Goal: Transaction & Acquisition: Purchase product/service

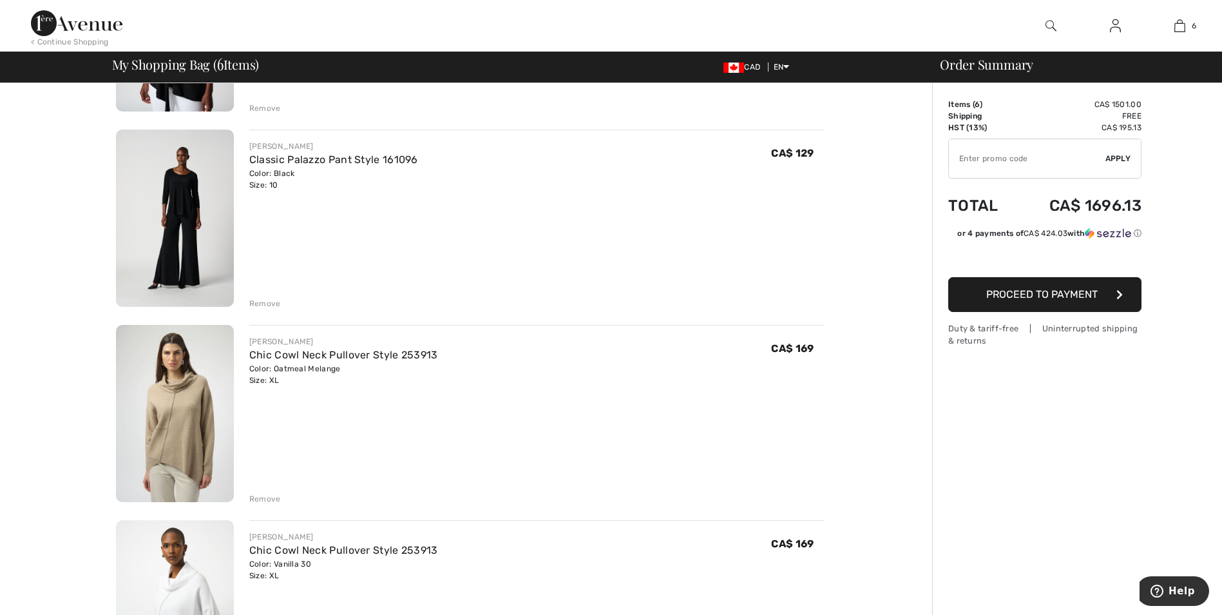
scroll to position [709, 0]
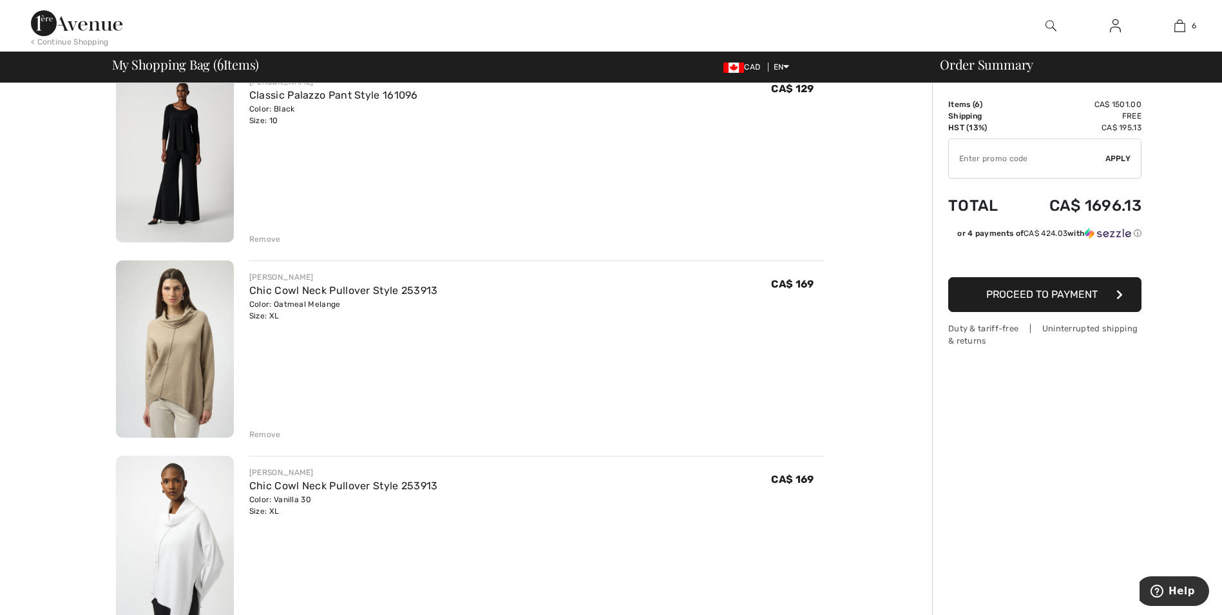
click at [274, 431] on div "Remove" at bounding box center [265, 434] width 32 height 12
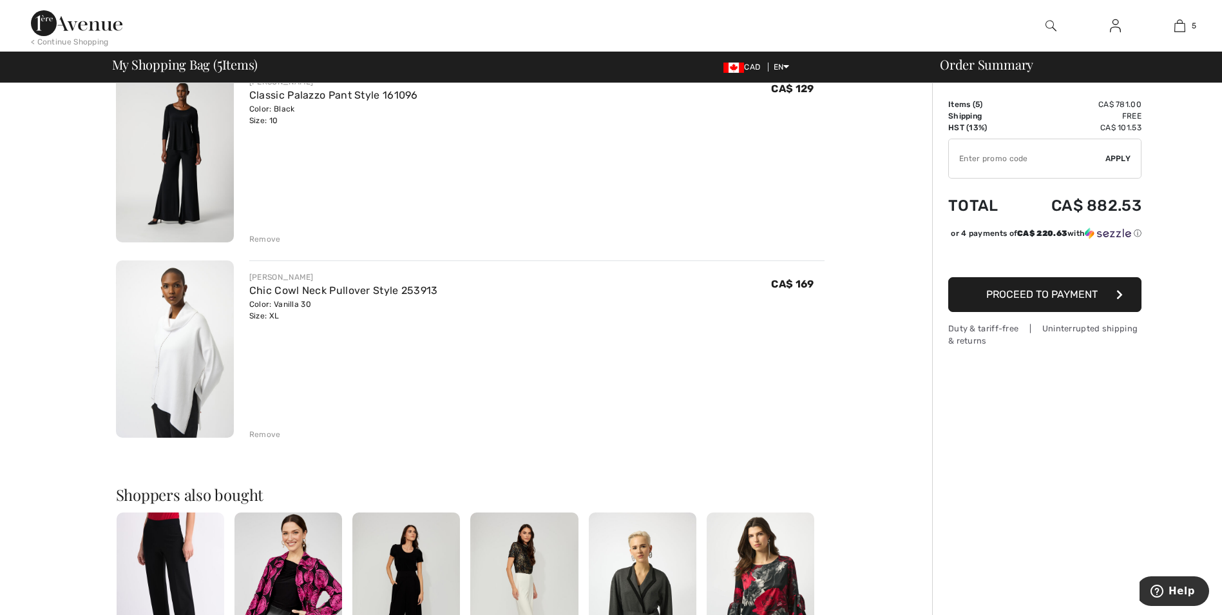
click at [268, 433] on div "Remove" at bounding box center [265, 434] width 32 height 12
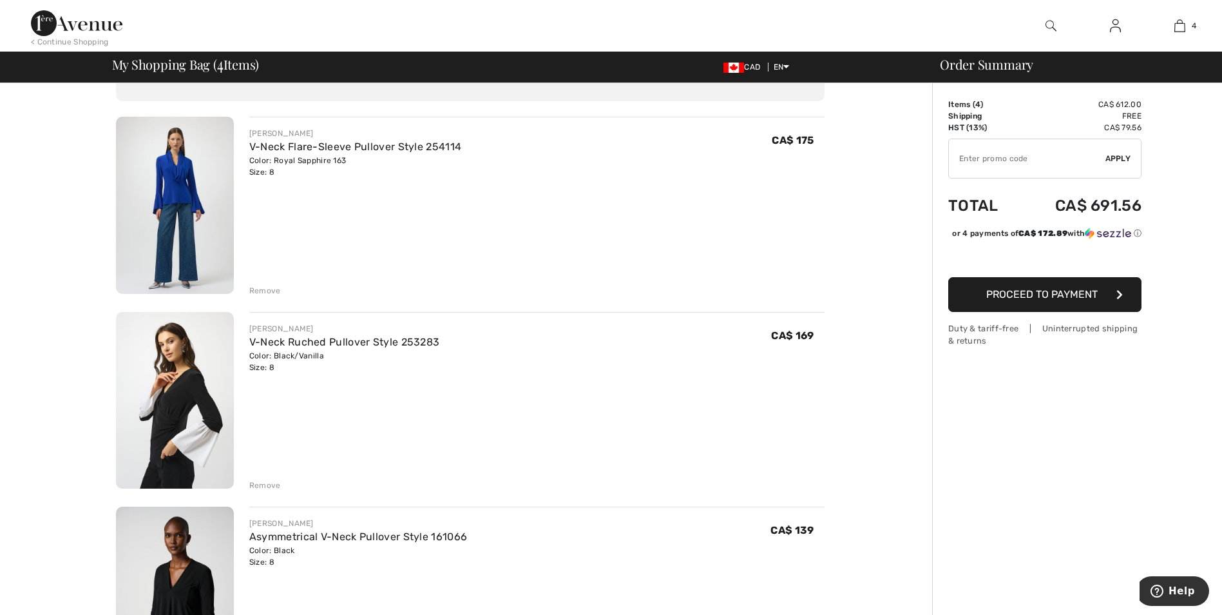
scroll to position [64, 0]
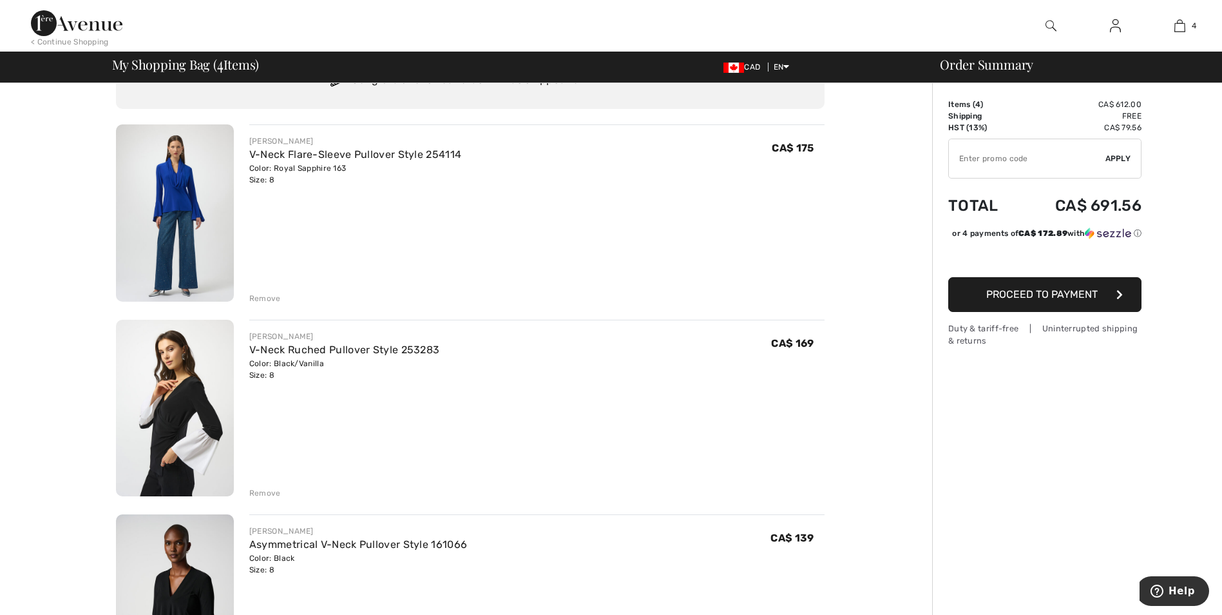
click at [176, 427] on img at bounding box center [175, 408] width 118 height 177
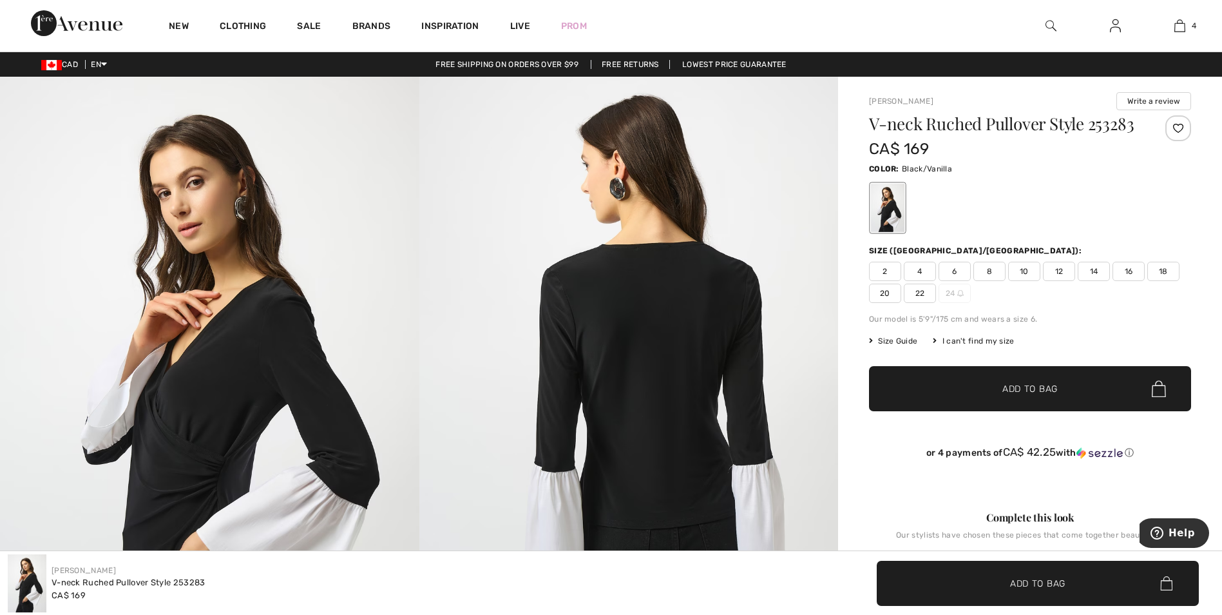
click at [1022, 273] on span "10" at bounding box center [1024, 271] width 32 height 19
click at [1052, 389] on span "Add to Bag" at bounding box center [1030, 389] width 55 height 14
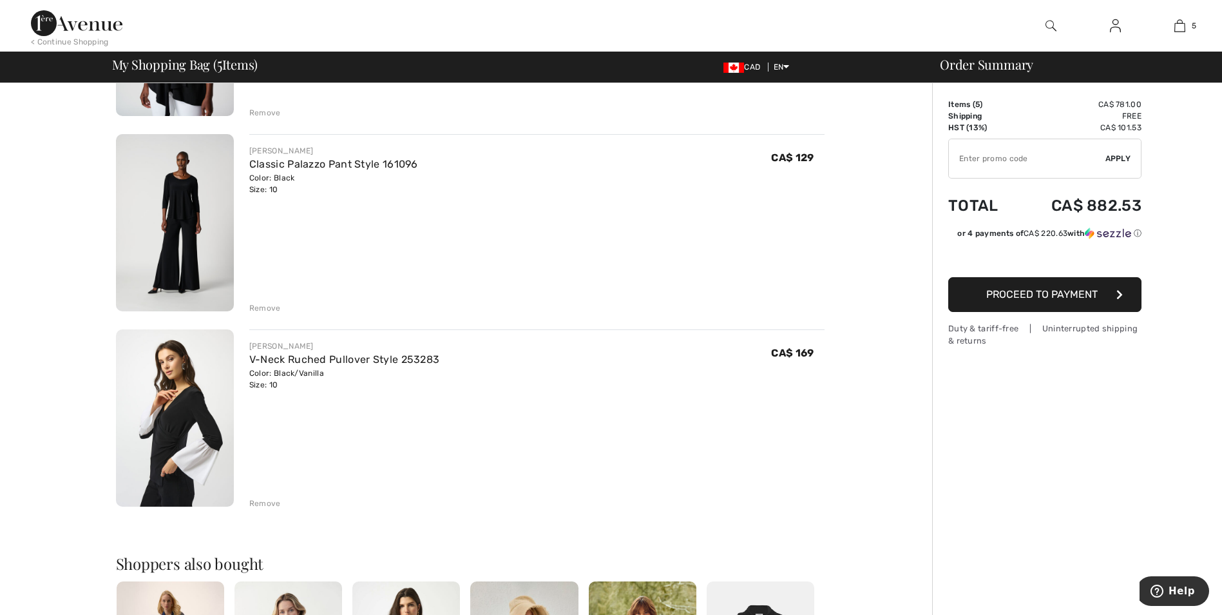
scroll to position [644, 0]
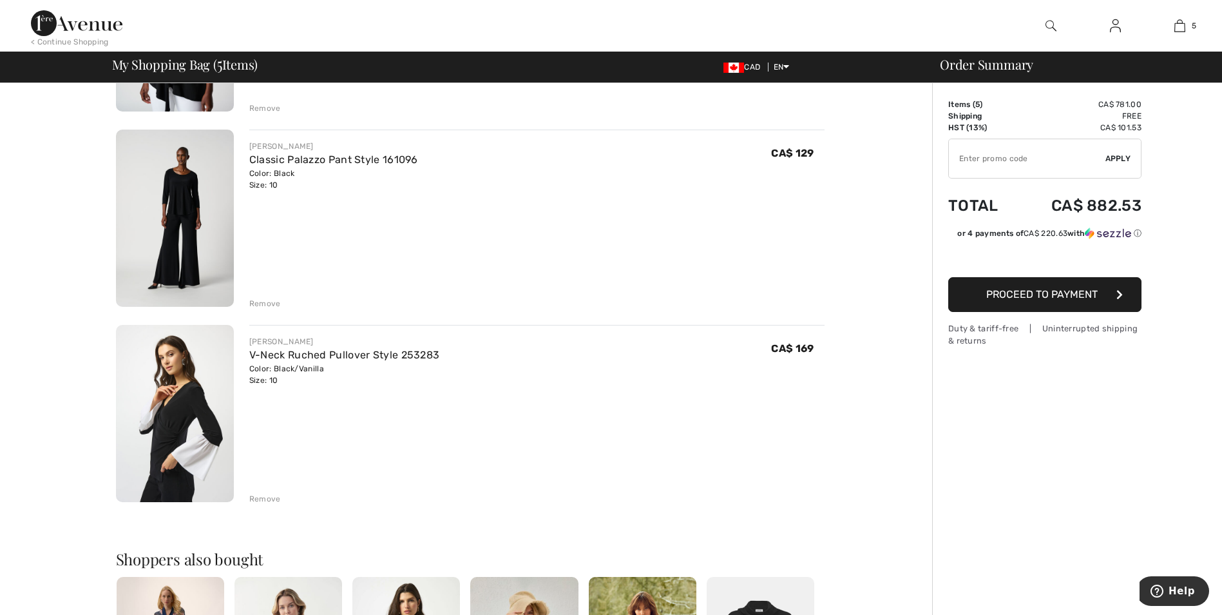
click at [267, 495] on div "Remove" at bounding box center [265, 499] width 32 height 12
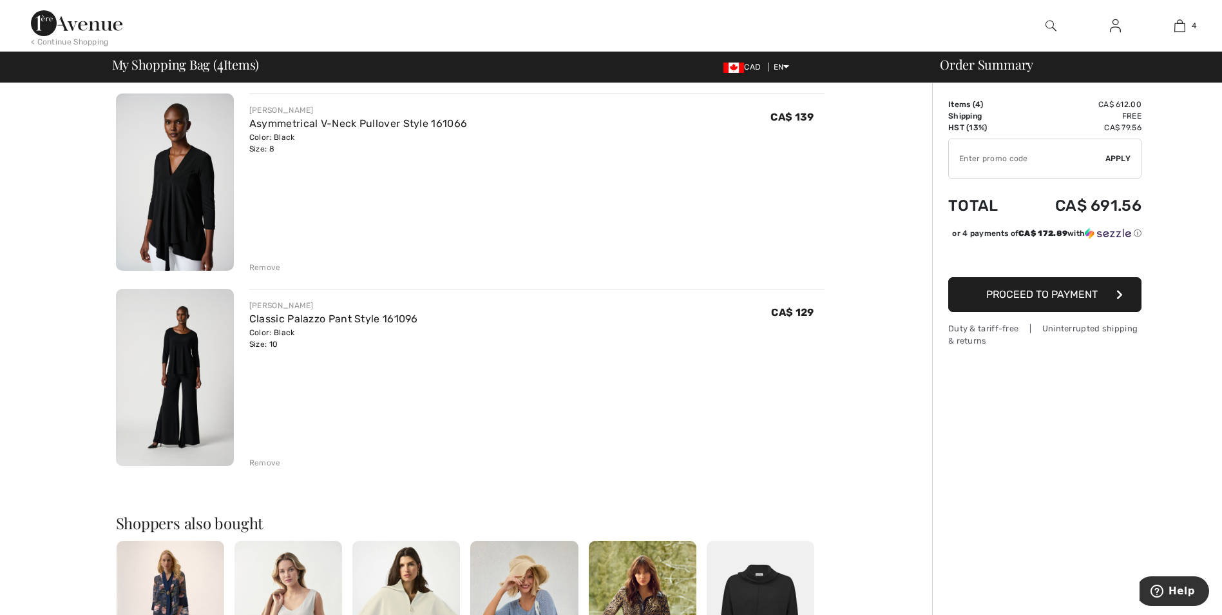
scroll to position [515, 0]
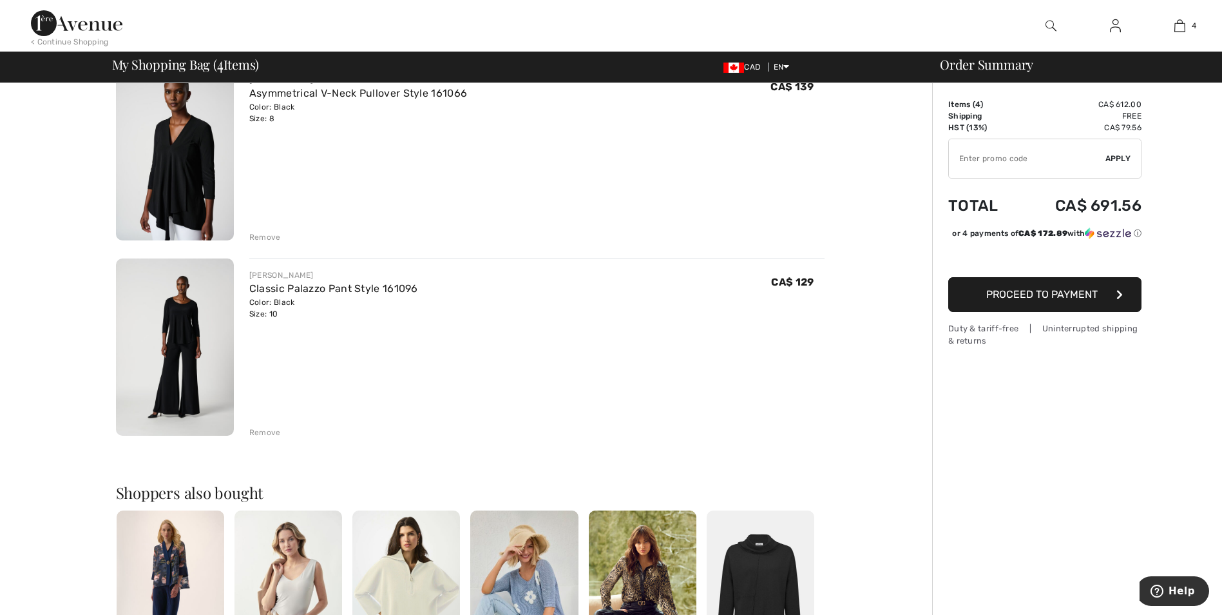
click at [180, 393] on img at bounding box center [175, 346] width 118 height 177
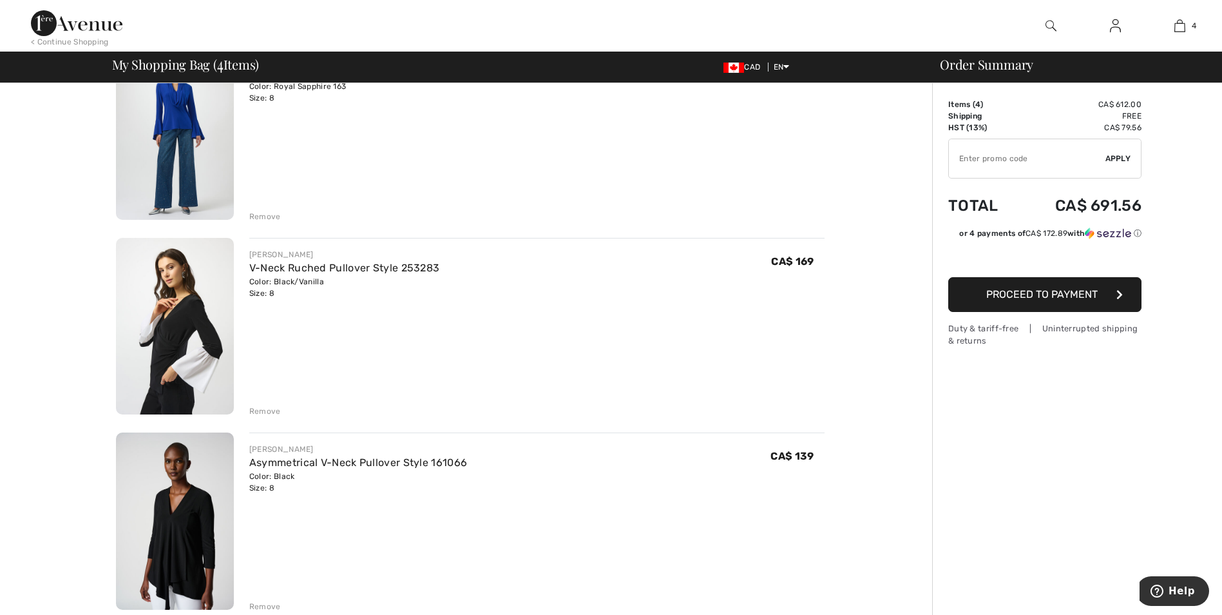
scroll to position [129, 0]
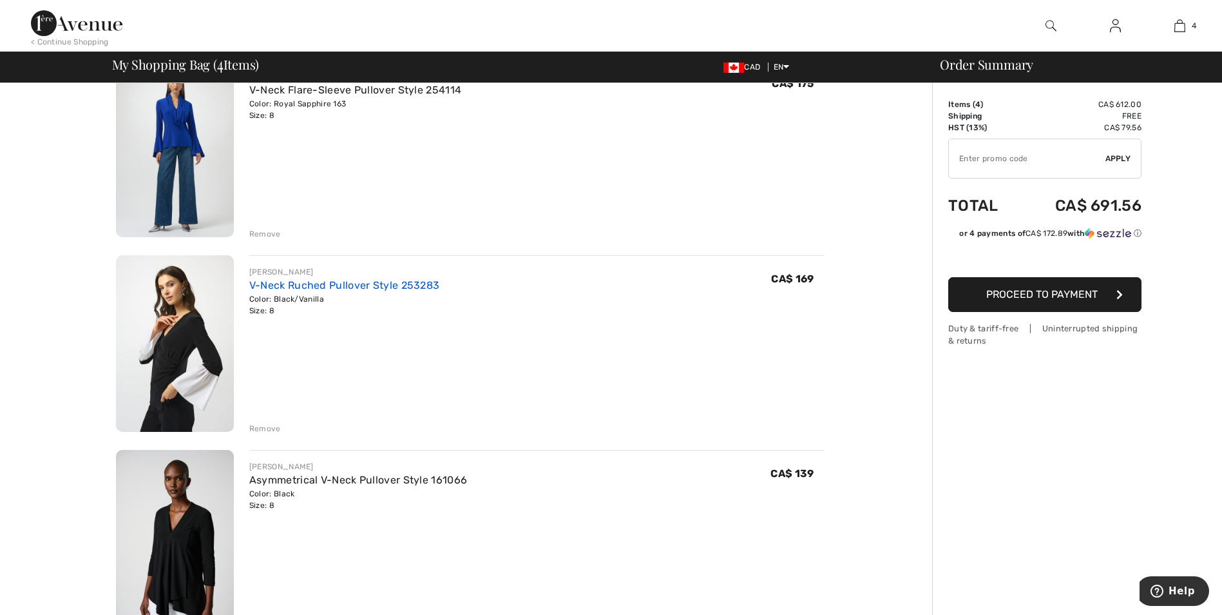
click at [276, 286] on link "V-Neck Ruched Pullover Style 253283" at bounding box center [344, 285] width 191 height 12
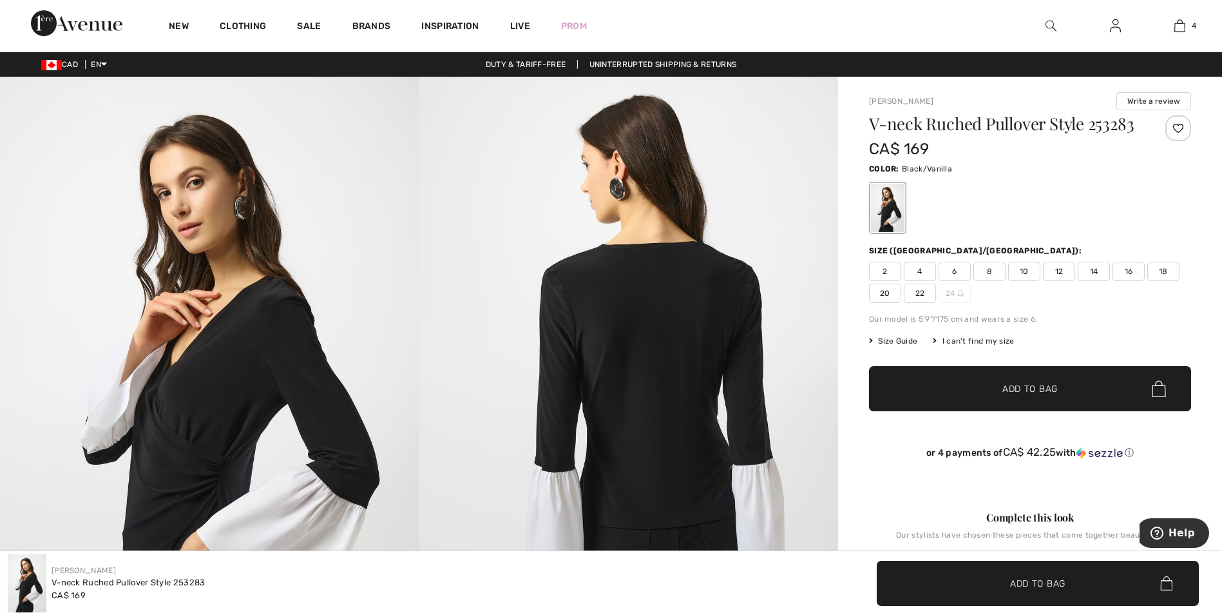
click at [1026, 270] on span "10" at bounding box center [1024, 271] width 32 height 19
click at [1019, 383] on span "Add to Bag" at bounding box center [1030, 389] width 55 height 14
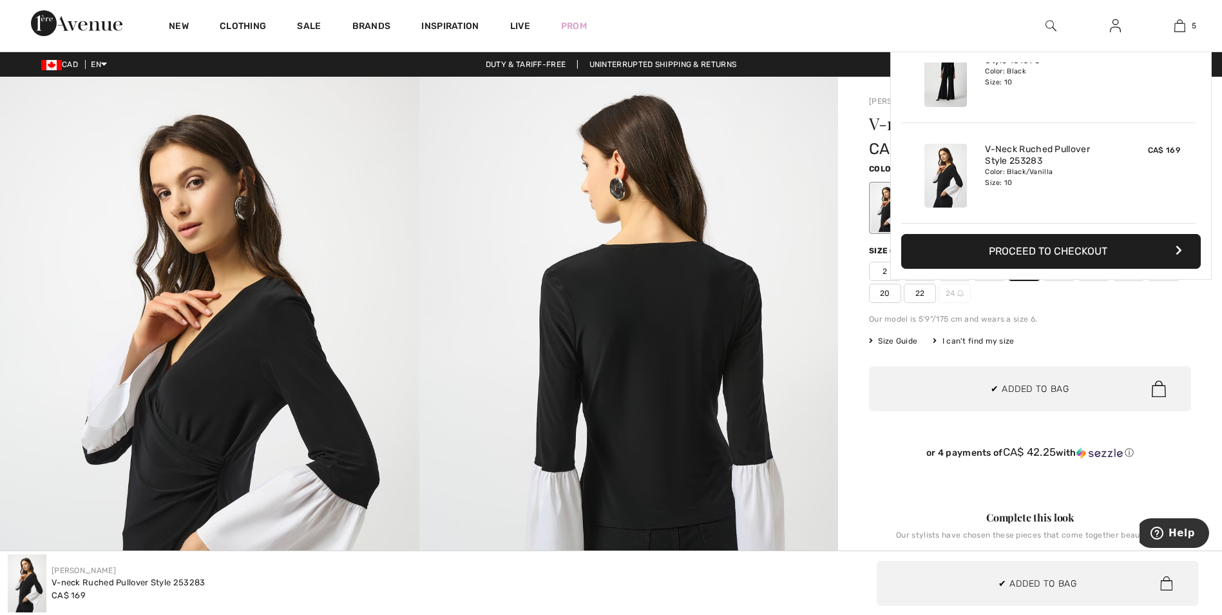
scroll to position [341, 0]
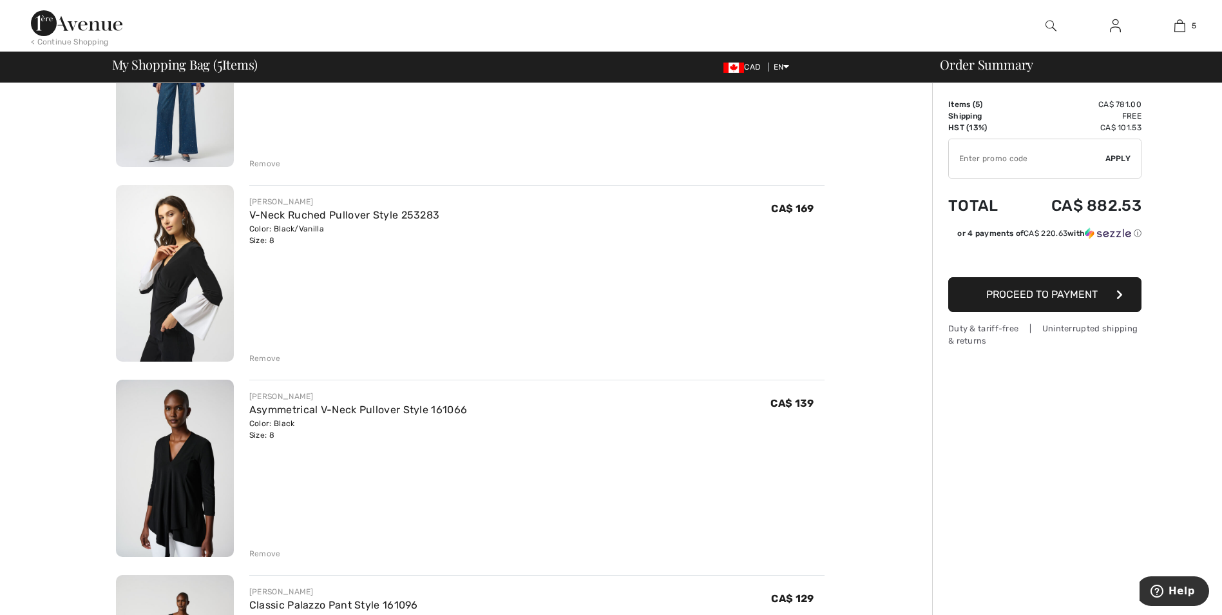
scroll to position [193, 0]
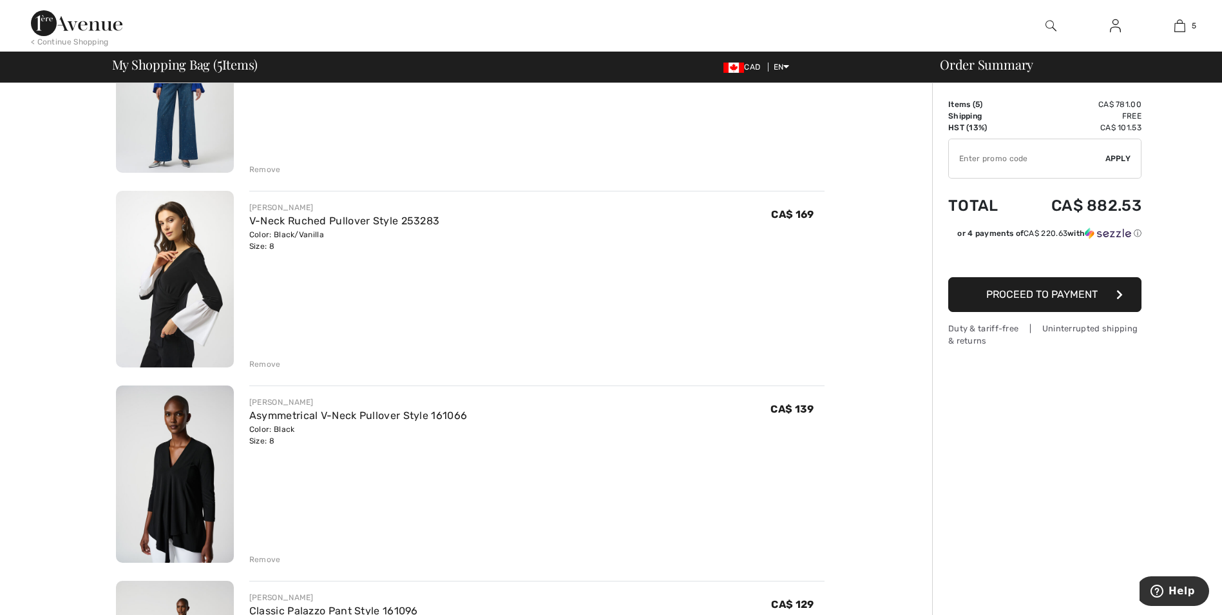
click at [269, 358] on div "Remove" at bounding box center [536, 363] width 575 height 14
click at [263, 361] on div "Remove" at bounding box center [265, 364] width 32 height 12
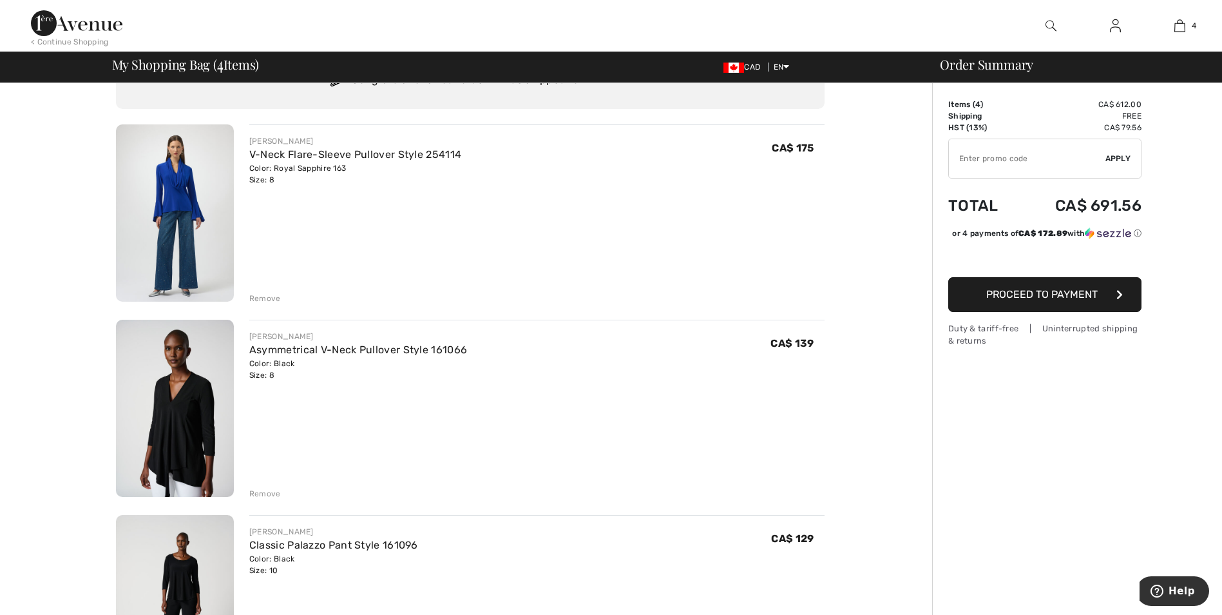
scroll to position [0, 0]
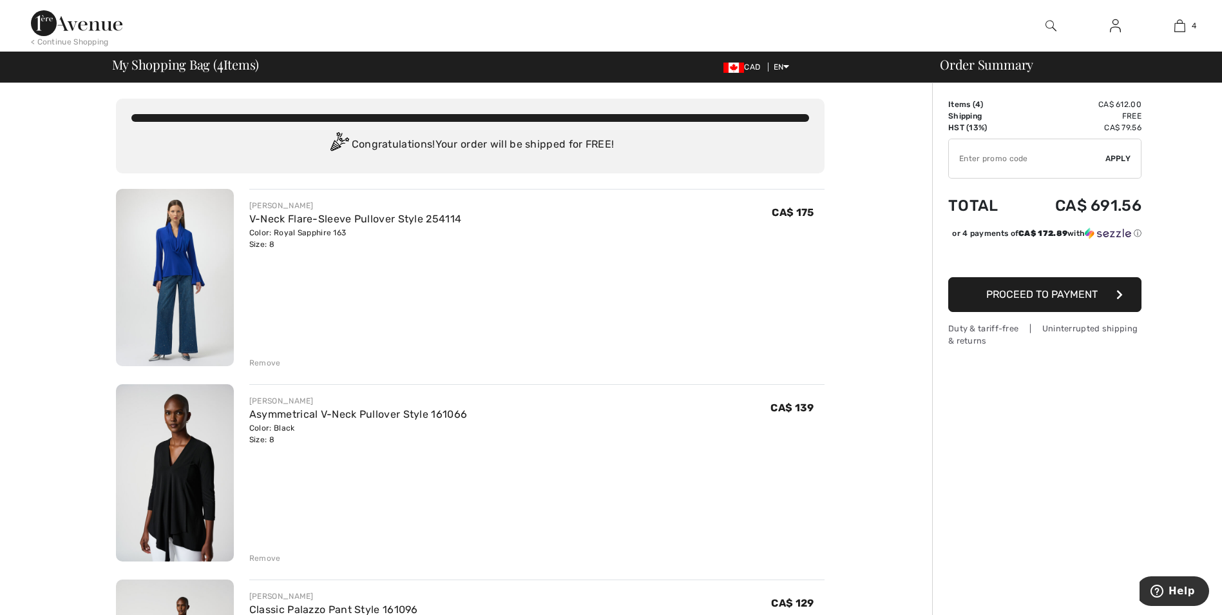
click at [196, 280] on img at bounding box center [175, 277] width 118 height 177
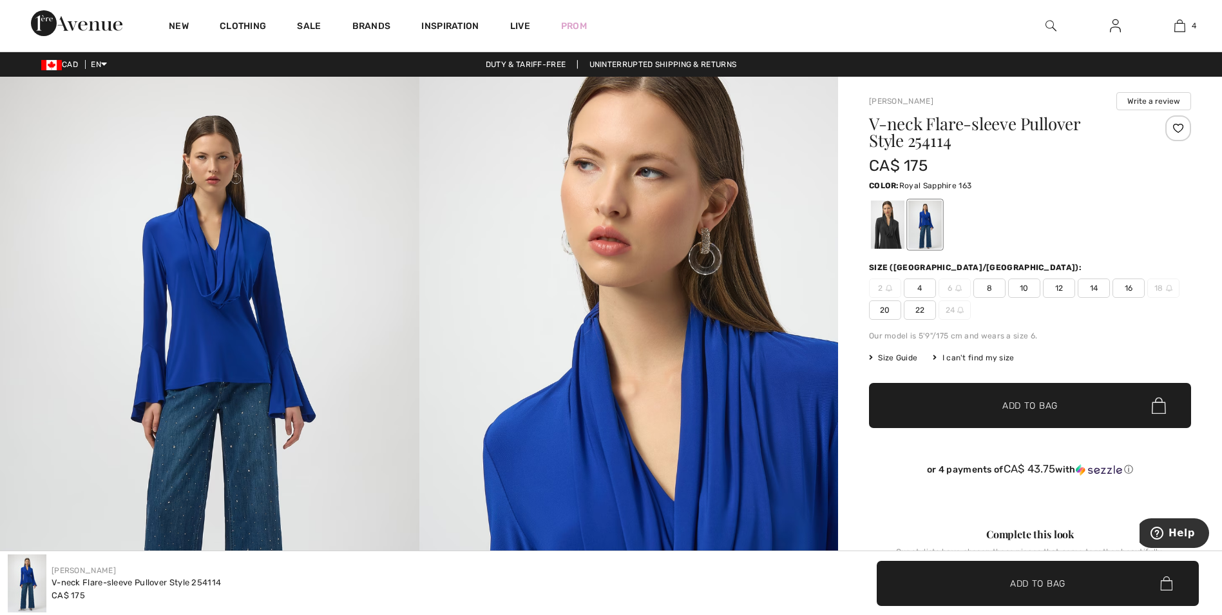
click at [1023, 284] on span "10" at bounding box center [1024, 287] width 32 height 19
click at [1026, 399] on span "Add to Bag" at bounding box center [1030, 406] width 55 height 14
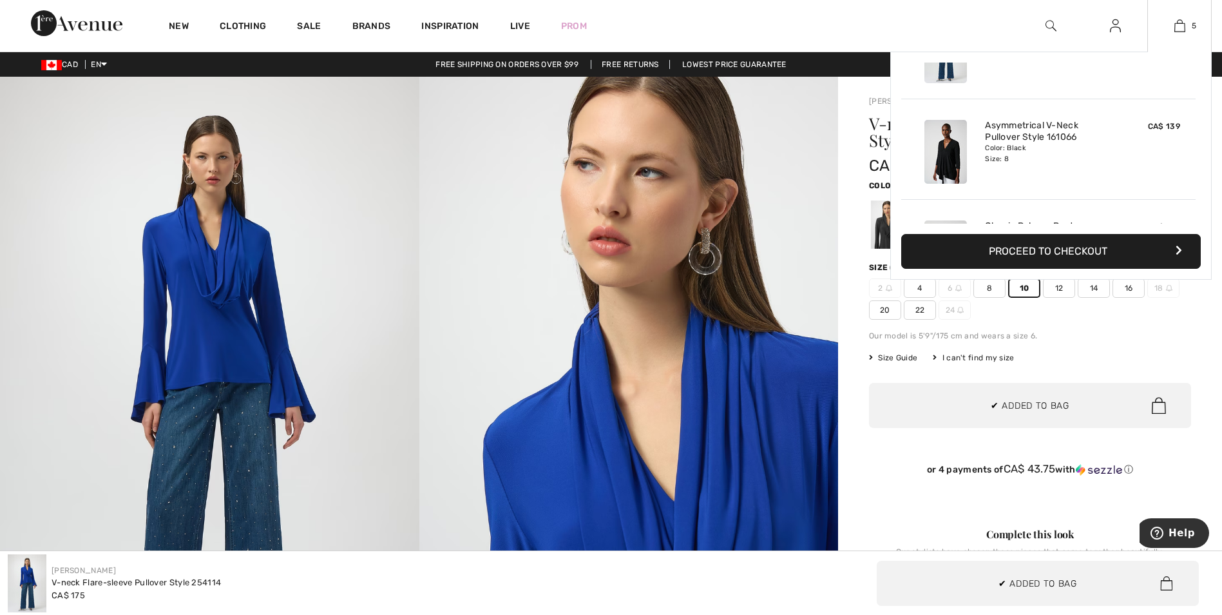
scroll to position [19, 0]
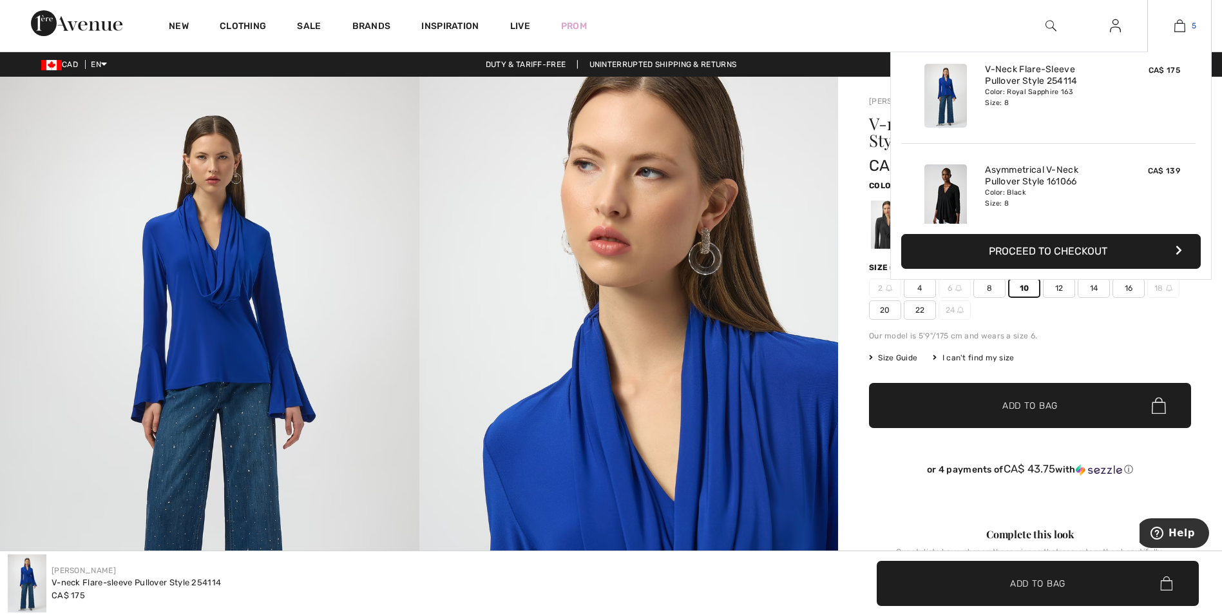
click at [1178, 26] on img at bounding box center [1180, 25] width 11 height 15
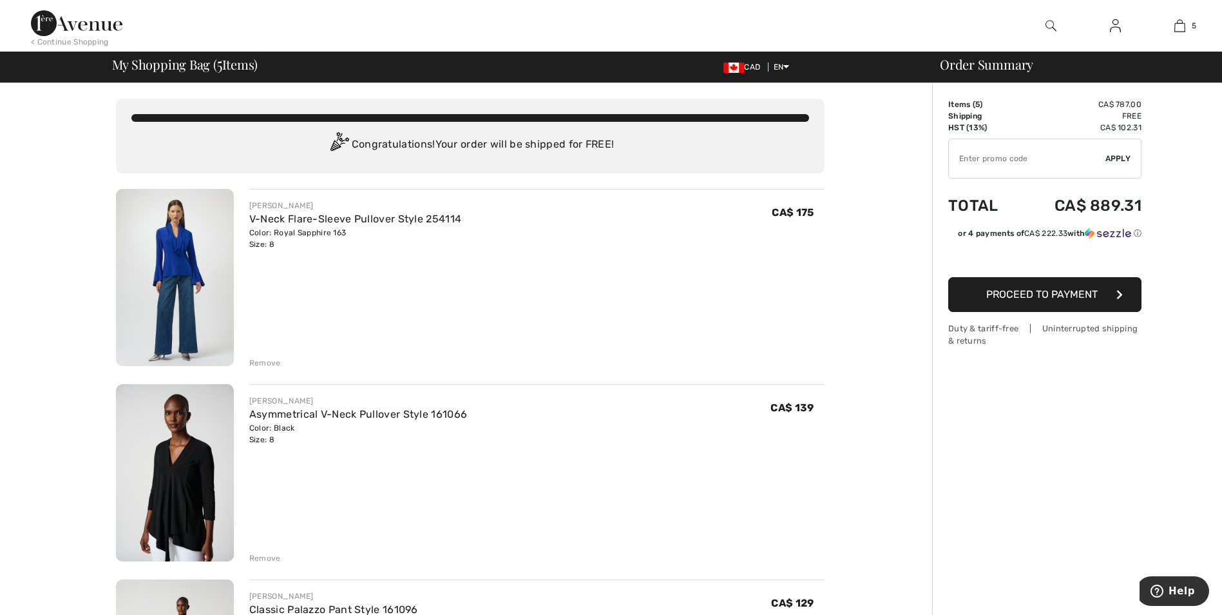
click at [263, 358] on div "Remove" at bounding box center [265, 363] width 32 height 12
